Goal: Task Accomplishment & Management: Use online tool/utility

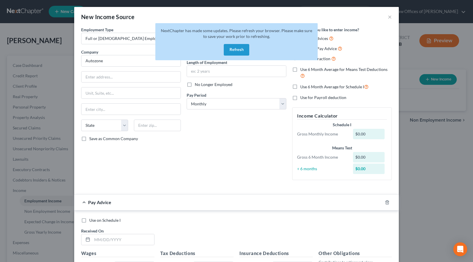
select select "0"
click at [234, 51] on button "Refresh" at bounding box center [236, 50] width 25 height 12
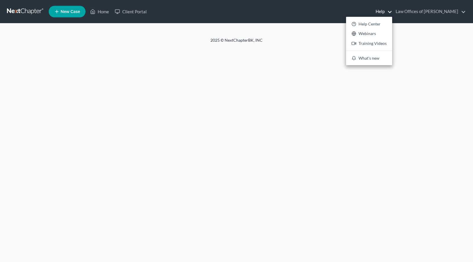
drag, startPoint x: 306, startPoint y: 17, endPoint x: 274, endPoint y: 17, distance: 32.1
click at [306, 17] on ul "New Case Home Client Portal Help Help Center Webinars Training Videos What's ne…" at bounding box center [257, 11] width 417 height 15
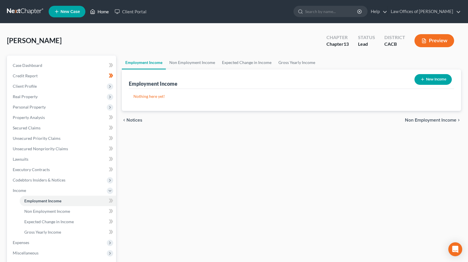
click at [103, 14] on link "Home" at bounding box center [99, 11] width 25 height 10
